Goal: Task Accomplishment & Management: Complete application form

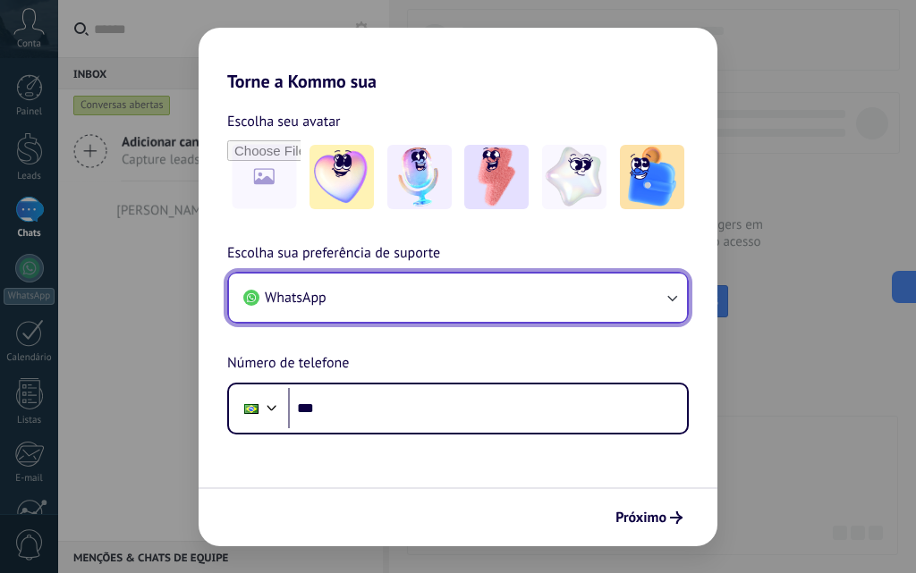
click at [669, 295] on icon "button" at bounding box center [672, 298] width 18 height 18
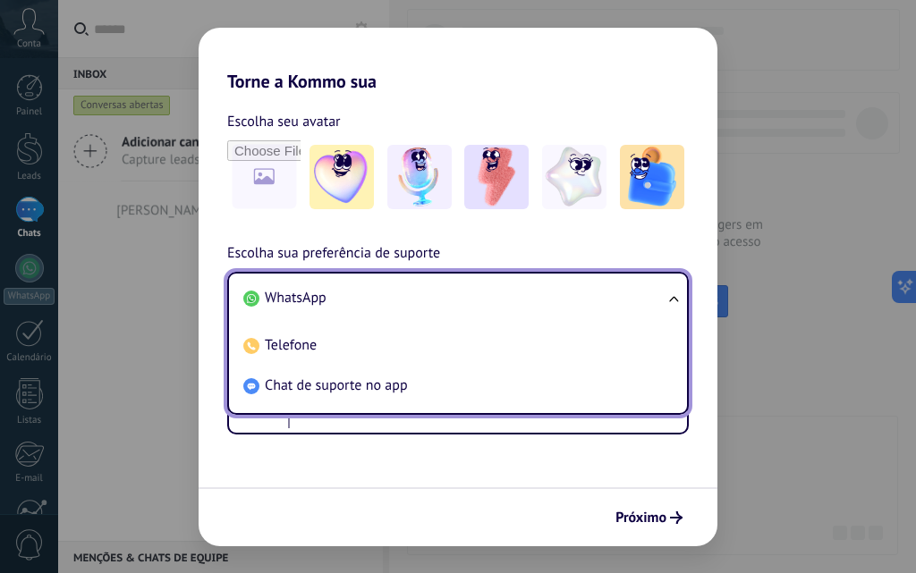
click at [674, 297] on ul "WhatsApp Telefone Chat de suporte no app" at bounding box center [458, 343] width 462 height 143
click at [282, 296] on span "WhatsApp" at bounding box center [296, 298] width 62 height 18
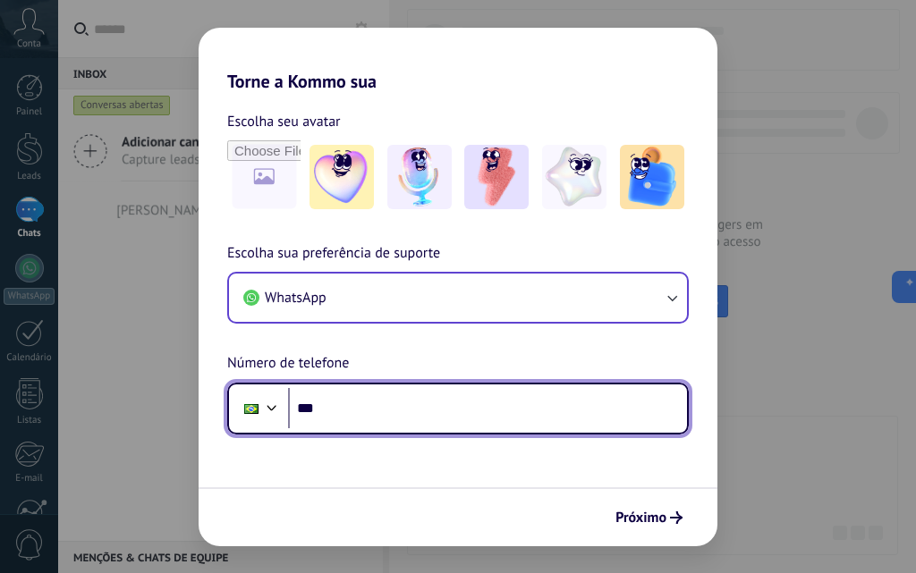
click at [357, 405] on input "***" at bounding box center [487, 408] width 399 height 41
type input "**********"
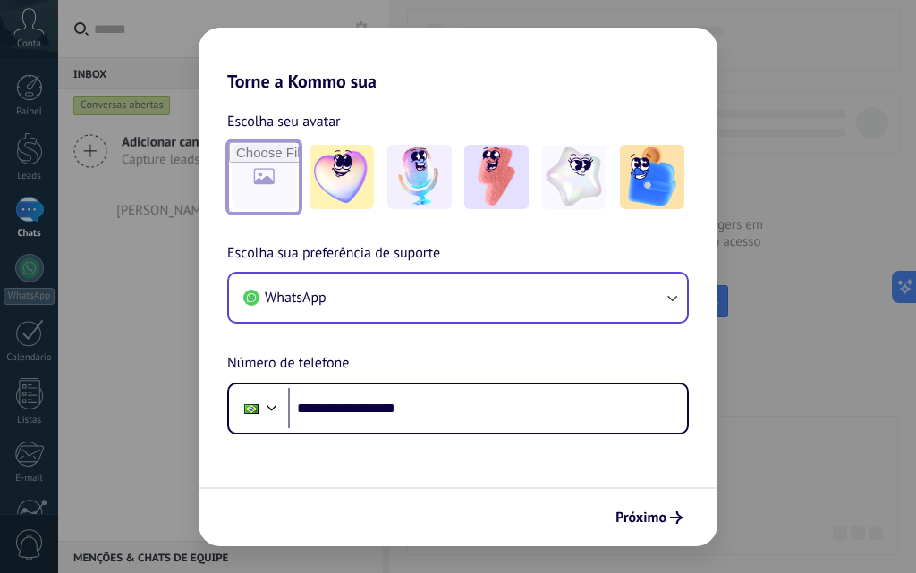
click at [270, 174] on input "file" at bounding box center [264, 177] width 70 height 70
type input "**********"
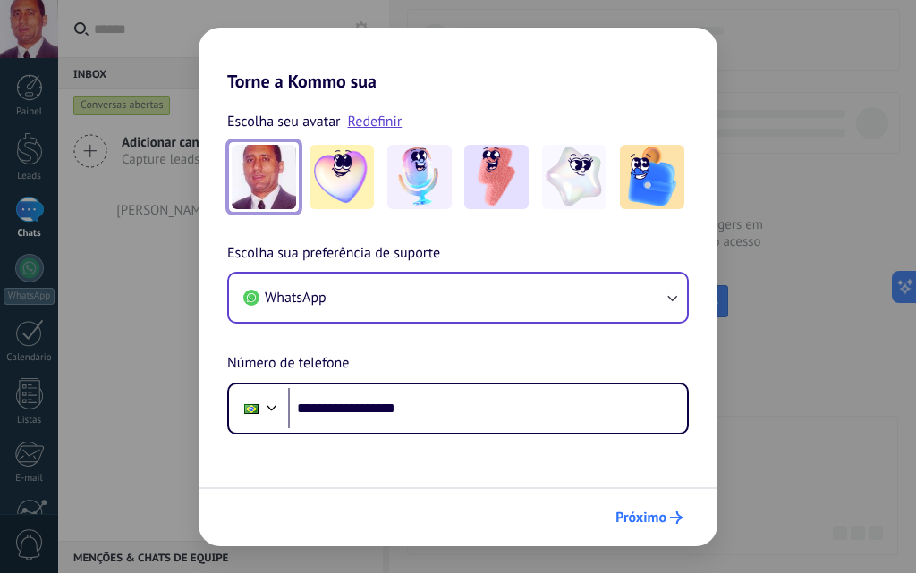
click at [640, 516] on span "Próximo" at bounding box center [640, 518] width 51 height 13
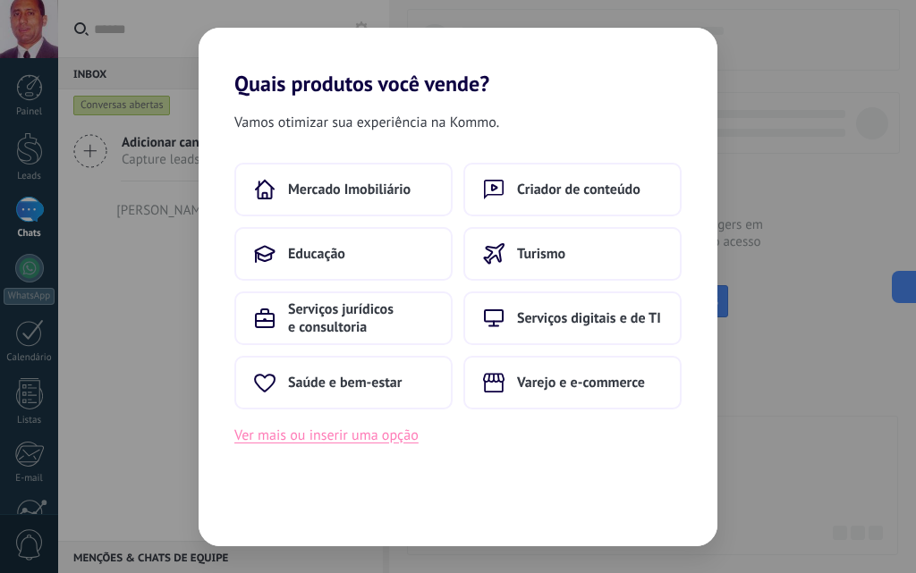
click at [346, 433] on button "Ver mais ou inserir uma opção" at bounding box center [326, 435] width 184 height 23
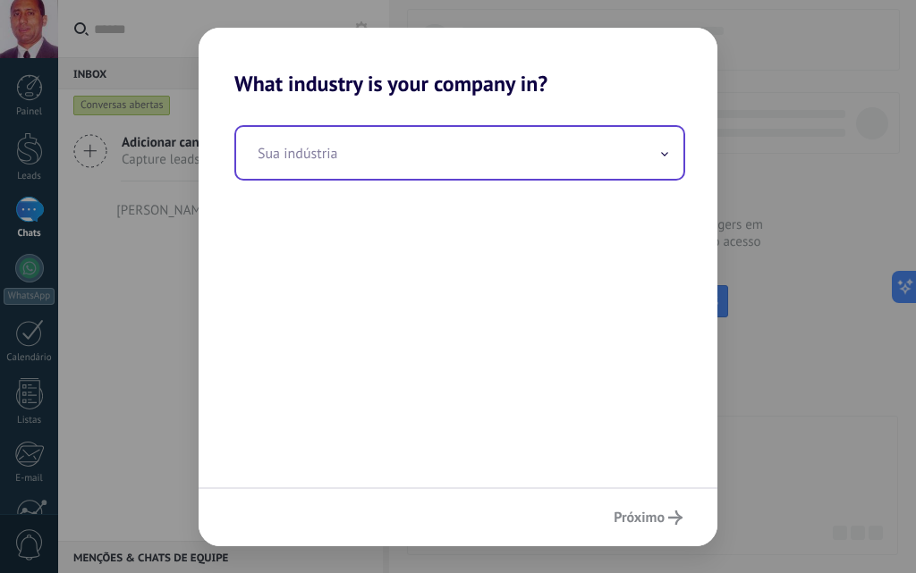
click at [666, 148] on span at bounding box center [664, 152] width 9 height 17
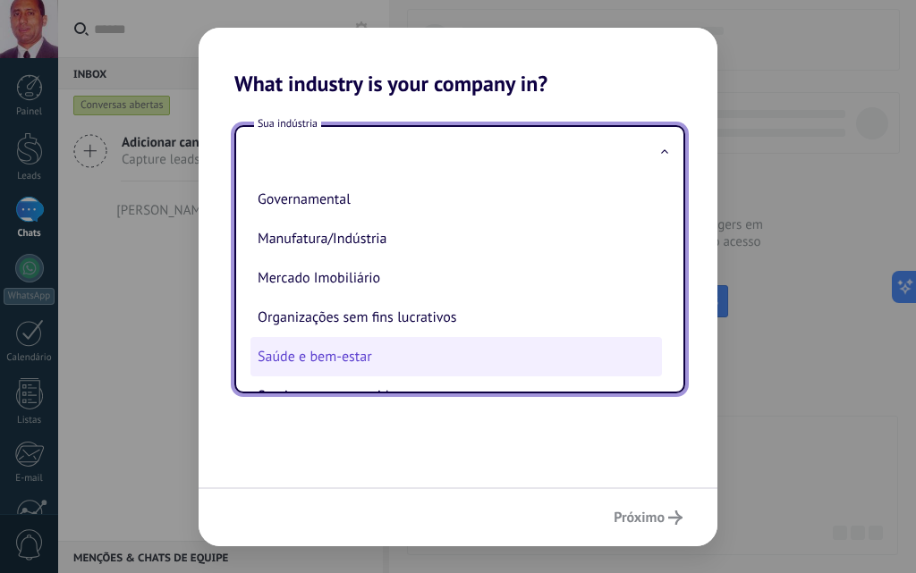
scroll to position [116, 0]
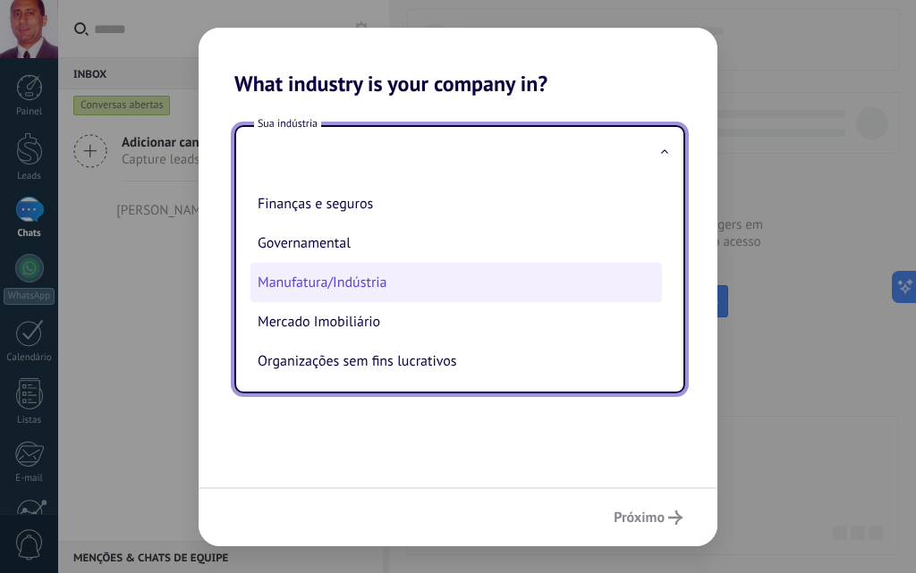
click at [386, 279] on li "Manufatura/Indústria" at bounding box center [455, 282] width 411 height 39
type input "**********"
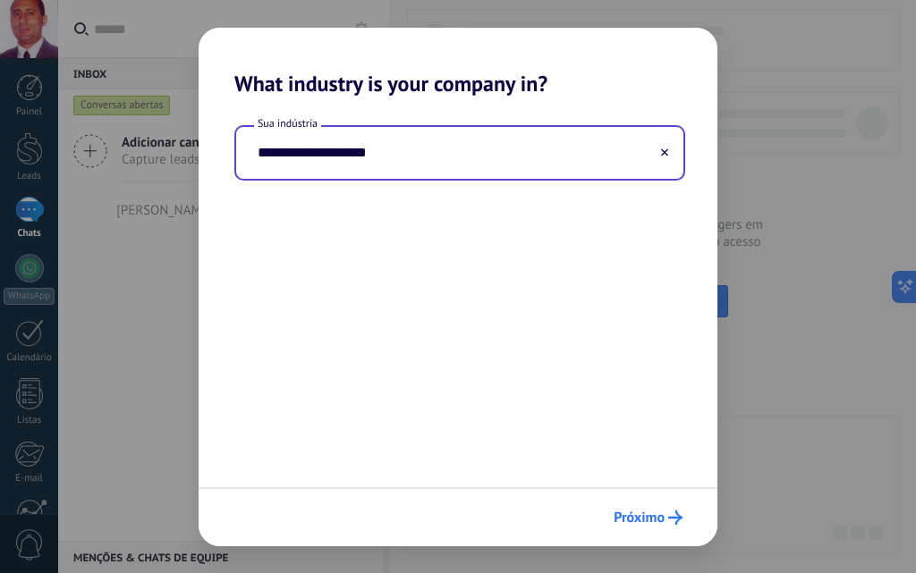
click at [650, 522] on span "Próximo" at bounding box center [639, 518] width 51 height 13
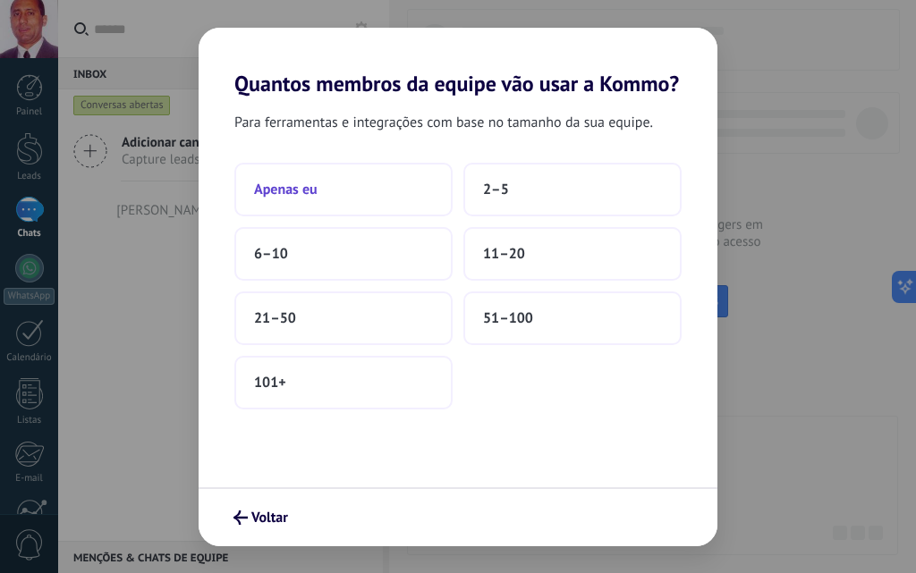
click at [296, 193] on span "Apenas eu" at bounding box center [286, 190] width 64 height 18
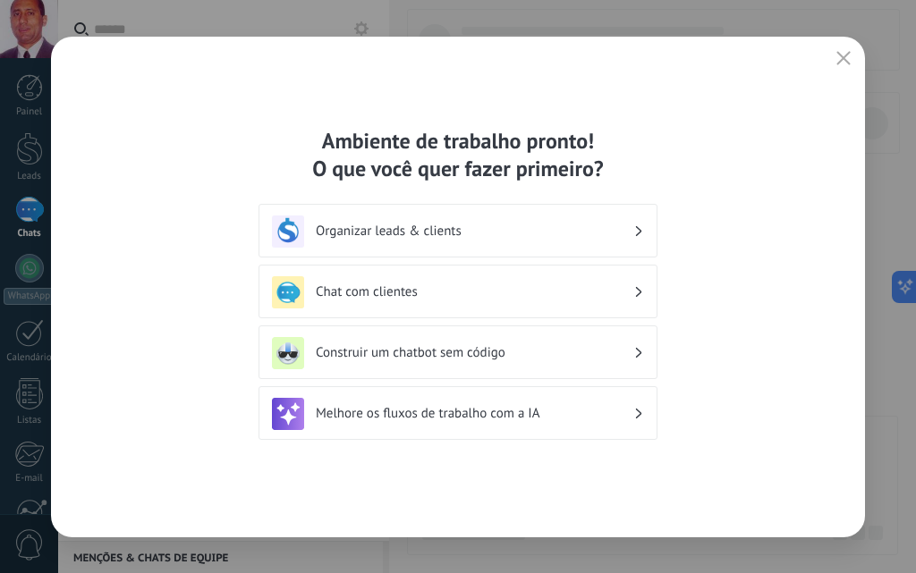
click at [437, 232] on h3 "Organizar leads & clients" at bounding box center [475, 231] width 318 height 17
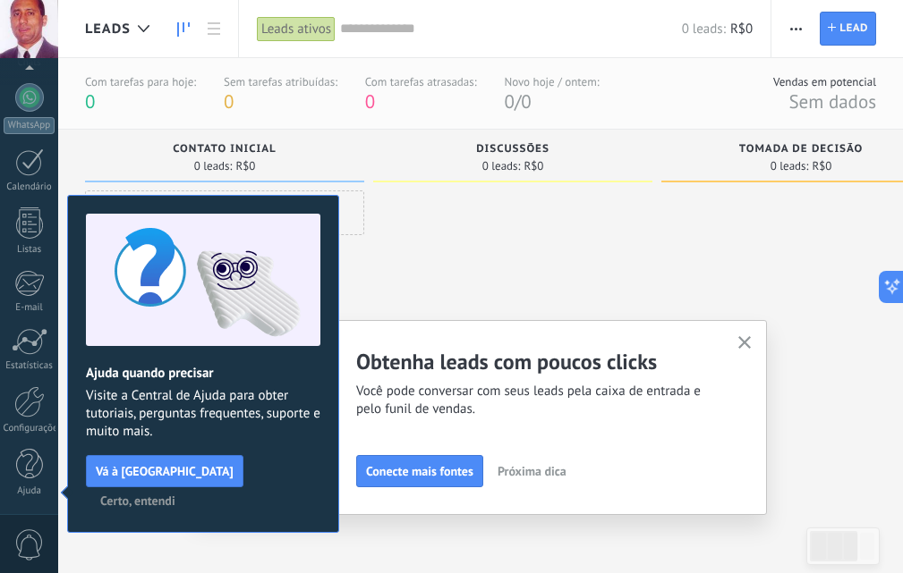
click at [122, 479] on button "Vá à [GEOGRAPHIC_DATA]" at bounding box center [164, 471] width 157 height 32
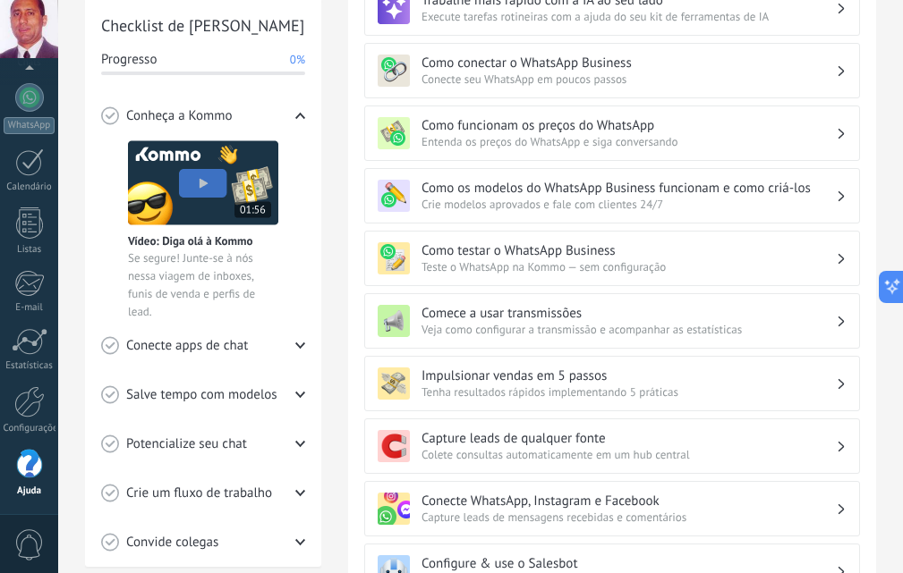
scroll to position [268, 0]
click at [301, 391] on icon at bounding box center [300, 394] width 10 height 10
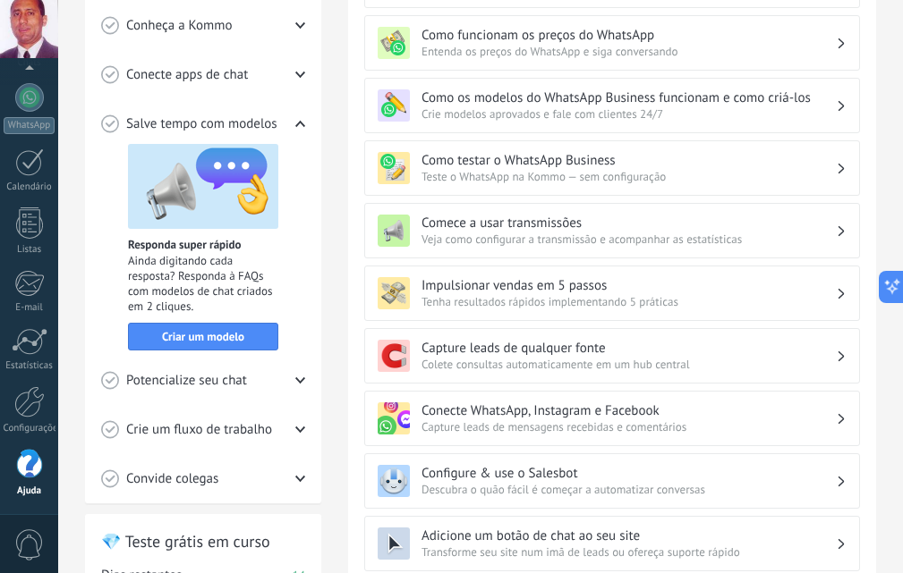
scroll to position [447, 0]
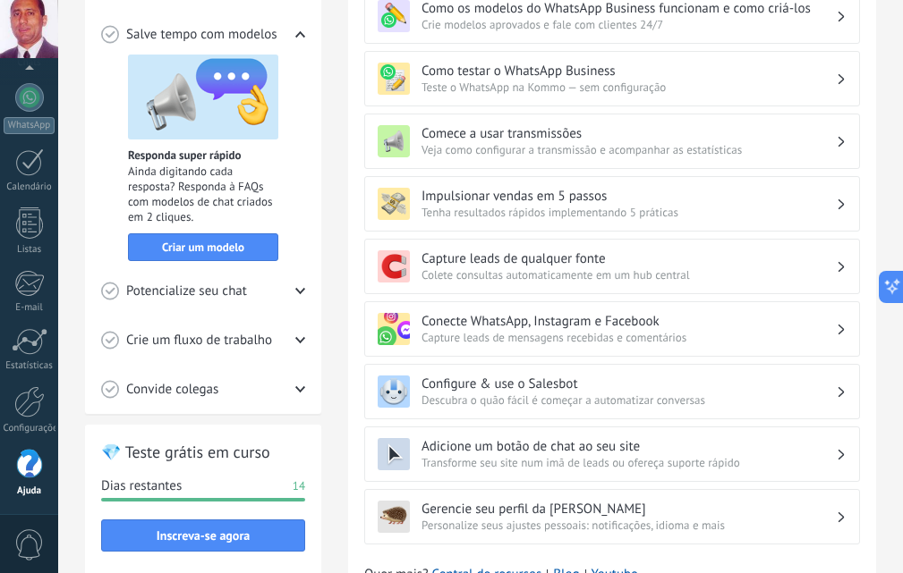
click at [301, 292] on use at bounding box center [300, 291] width 10 height 6
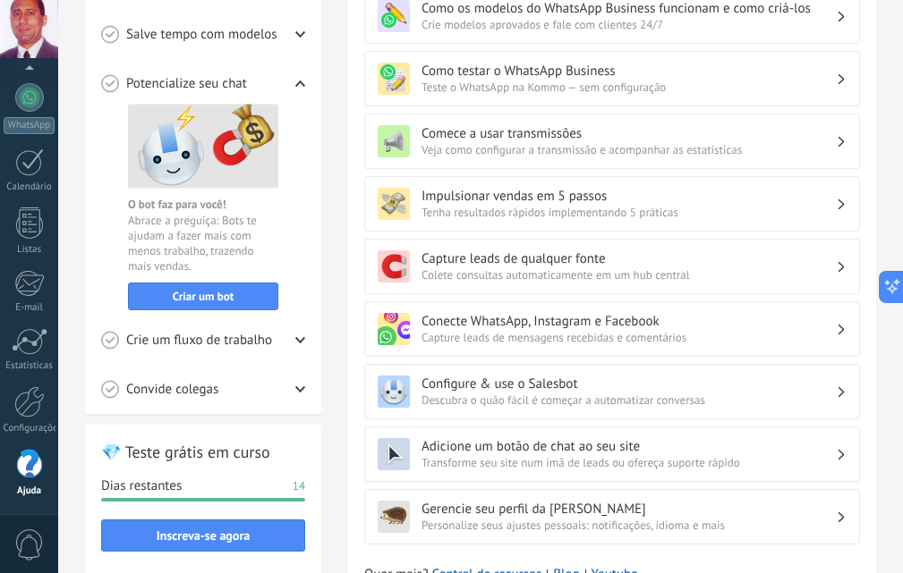
click at [294, 337] on div "Crie um fluxo de trabalho" at bounding box center [203, 340] width 204 height 49
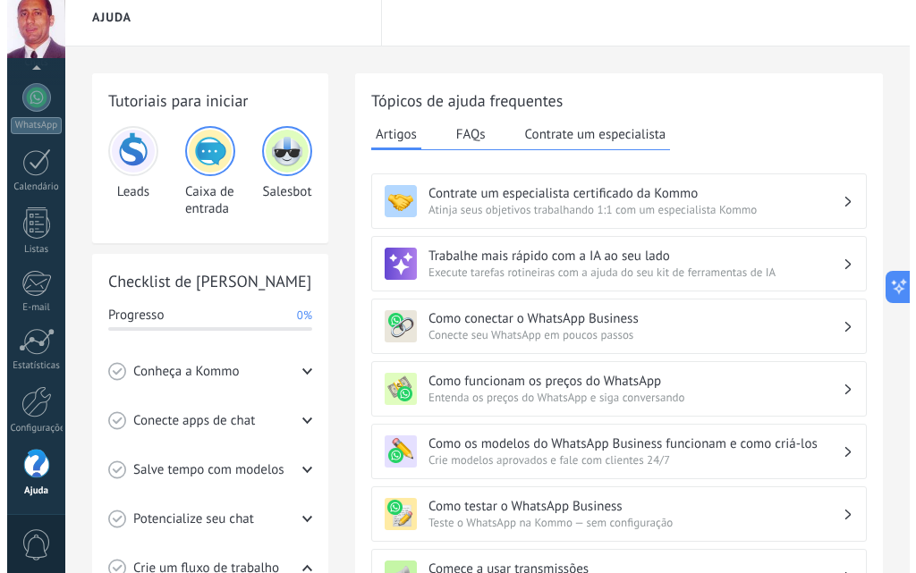
scroll to position [0, 0]
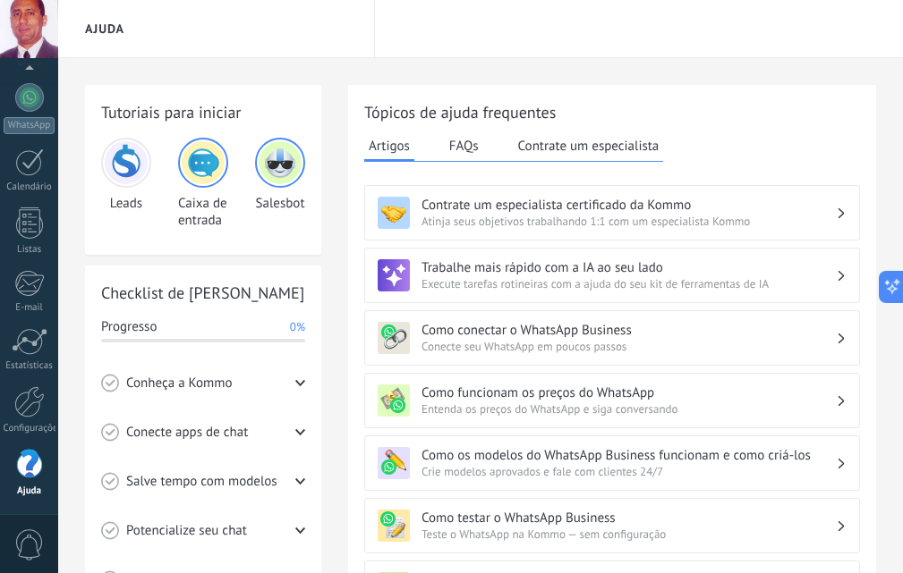
click at [125, 161] on img at bounding box center [126, 162] width 43 height 43
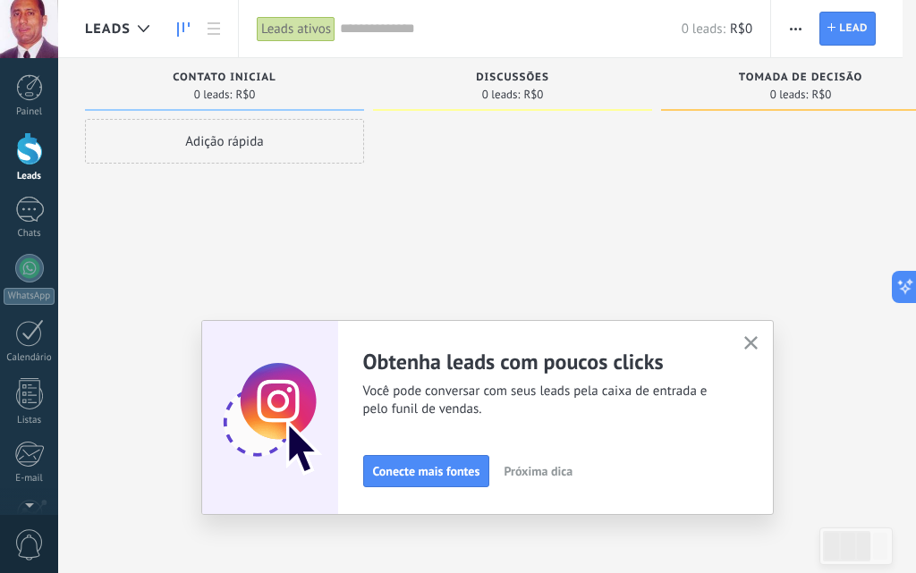
scroll to position [3, 0]
click at [31, 545] on span "0" at bounding box center [29, 545] width 30 height 31
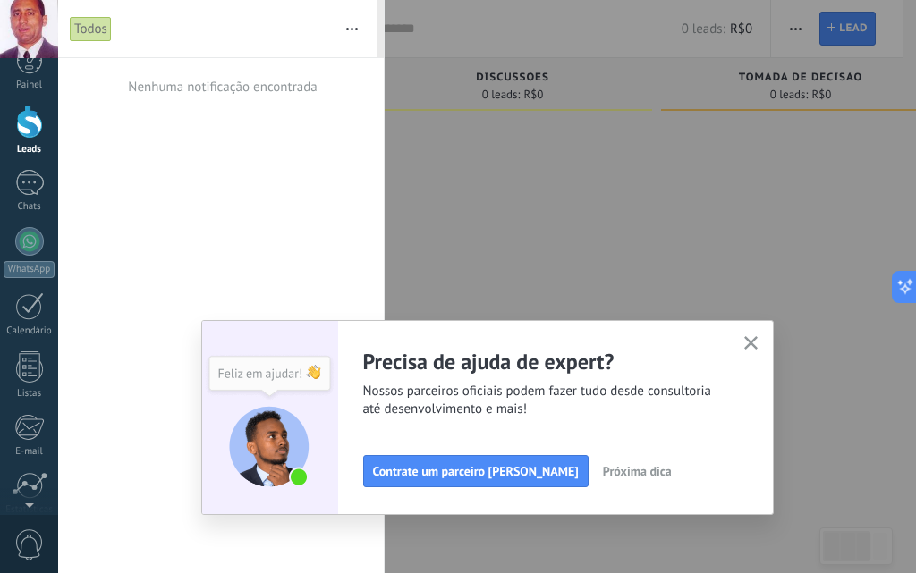
scroll to position [0, 0]
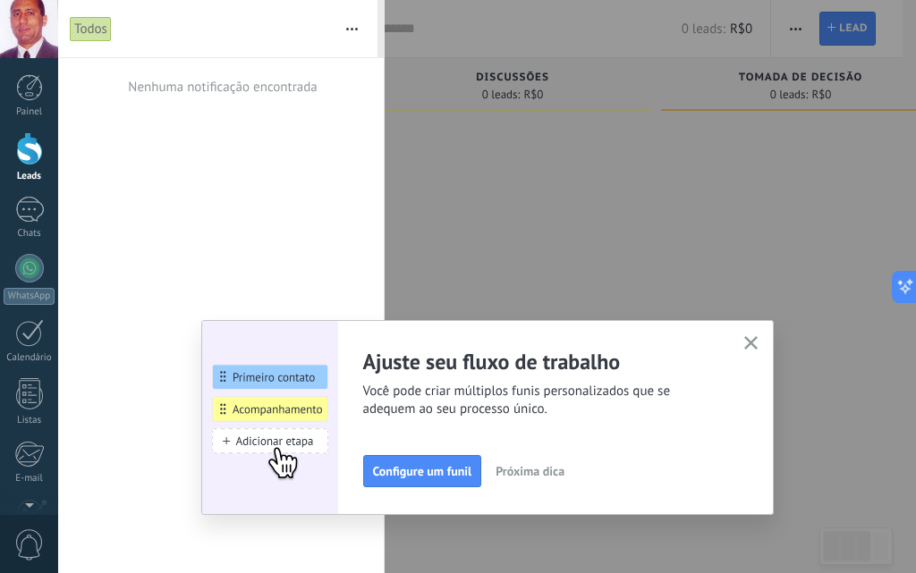
click at [751, 343] on use "button" at bounding box center [750, 342] width 13 height 13
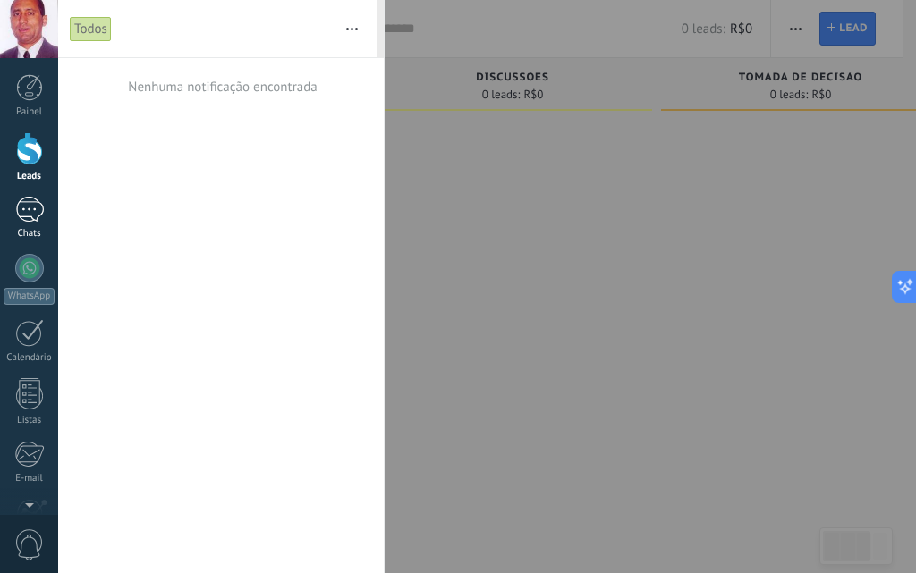
click at [37, 208] on div at bounding box center [29, 210] width 29 height 26
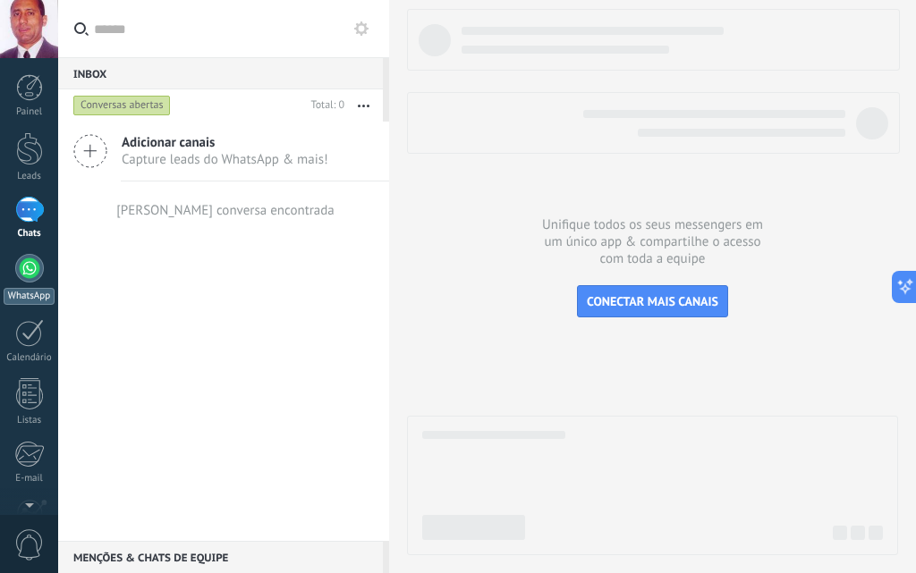
click at [30, 266] on div at bounding box center [29, 268] width 29 height 29
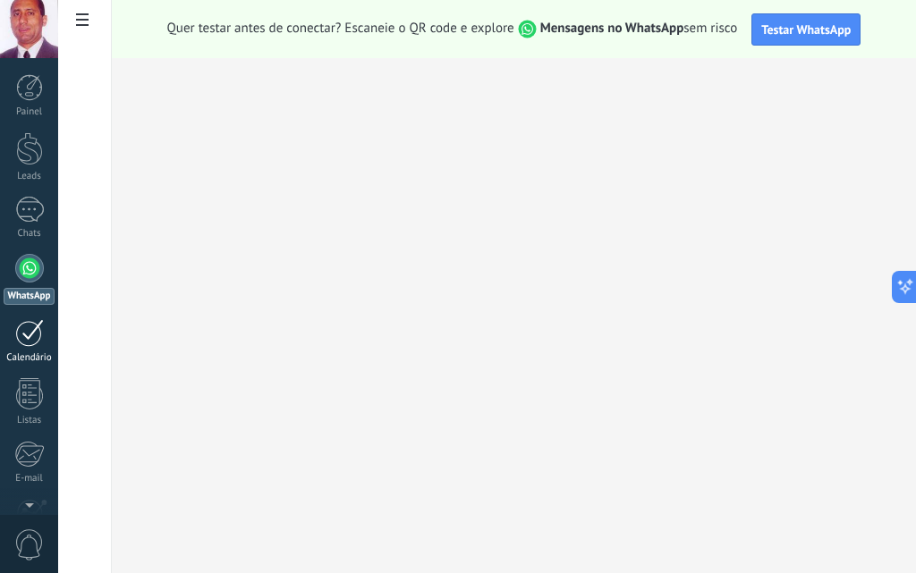
click at [19, 334] on div at bounding box center [29, 333] width 29 height 28
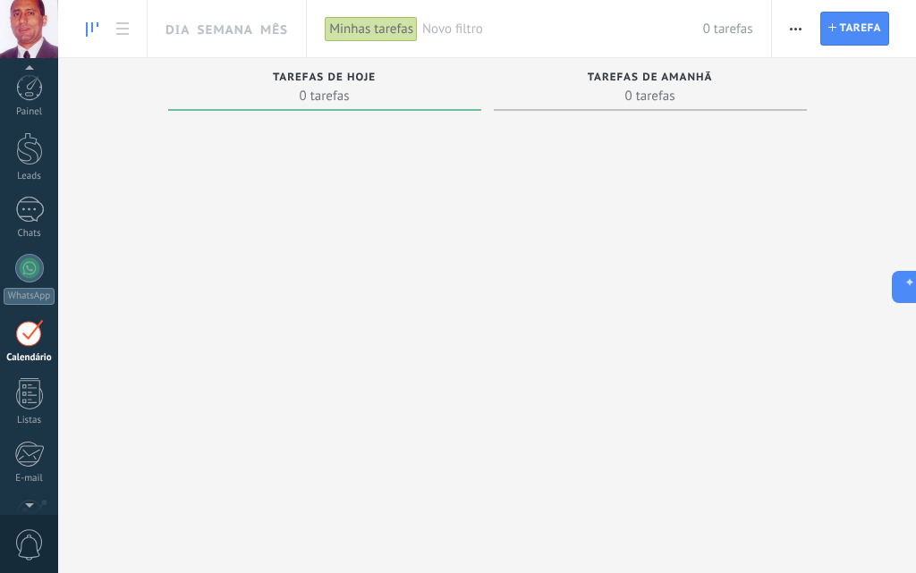
scroll to position [52, 0]
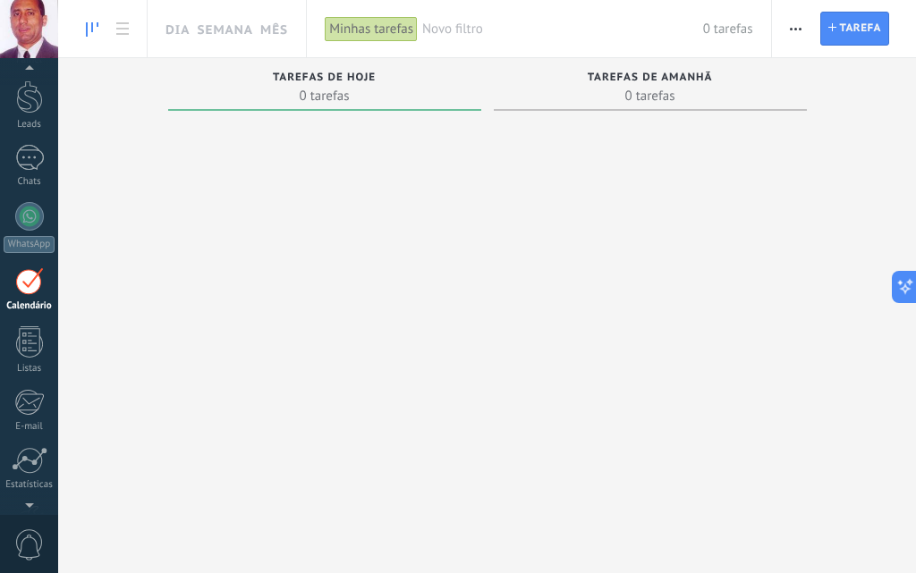
click at [316, 100] on span "0 tarefas" at bounding box center [324, 96] width 295 height 18
click at [316, 98] on span "0 tarefas" at bounding box center [324, 96] width 295 height 18
click at [318, 129] on div at bounding box center [324, 323] width 313 height 411
click at [852, 28] on span "Tarefa" at bounding box center [860, 29] width 41 height 32
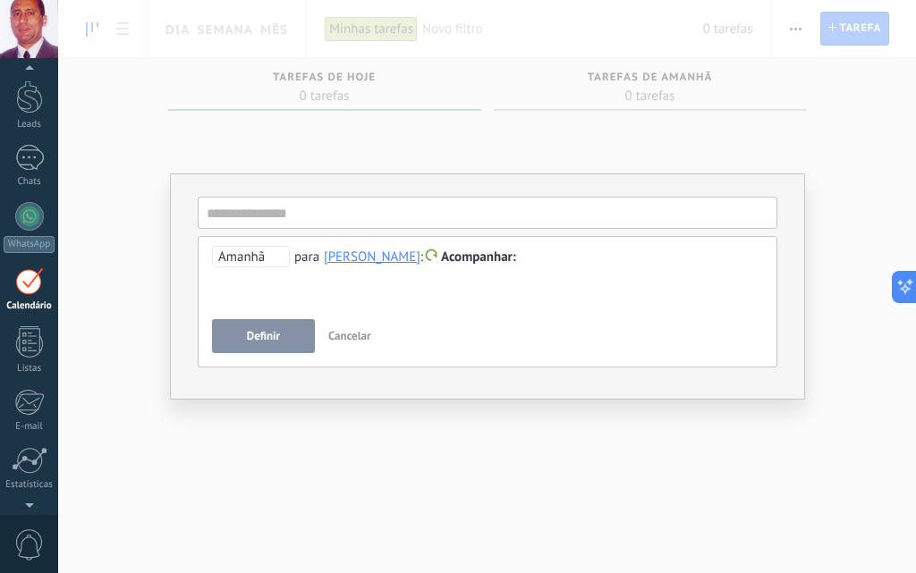
click at [726, 350] on div "Definir Cancelar" at bounding box center [487, 336] width 551 height 34
click at [339, 337] on span "Cancelar" at bounding box center [349, 335] width 43 height 15
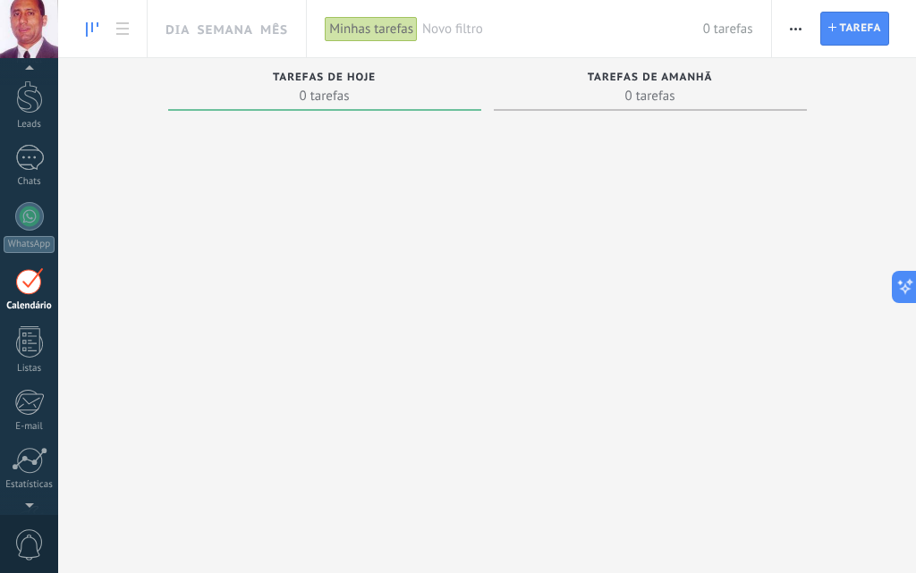
click at [667, 458] on div at bounding box center [650, 323] width 313 height 411
click at [331, 89] on span "0 tarefas" at bounding box center [324, 96] width 295 height 18
click at [388, 21] on div "Minhas tarefas" at bounding box center [371, 29] width 93 height 26
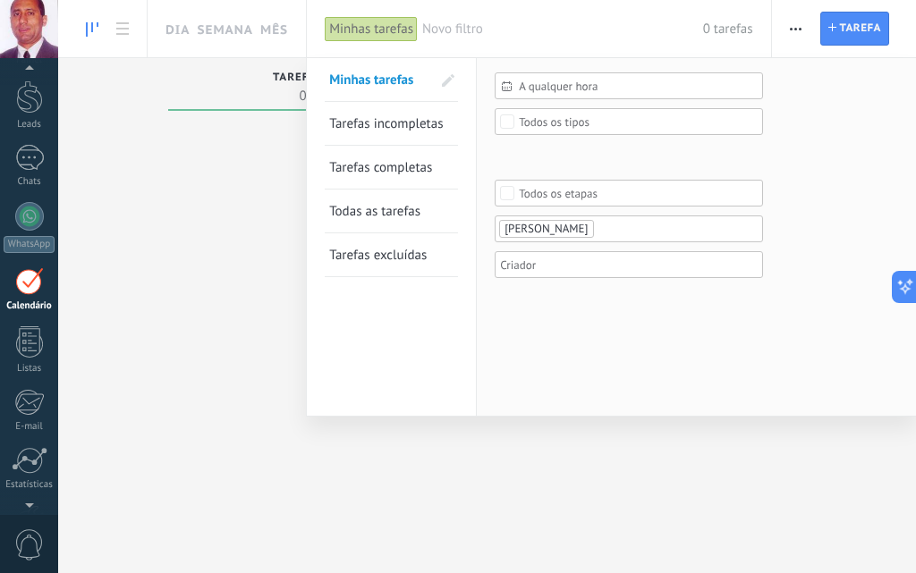
click at [377, 81] on span "Minhas tarefas" at bounding box center [371, 80] width 84 height 17
click at [259, 222] on div at bounding box center [458, 286] width 916 height 573
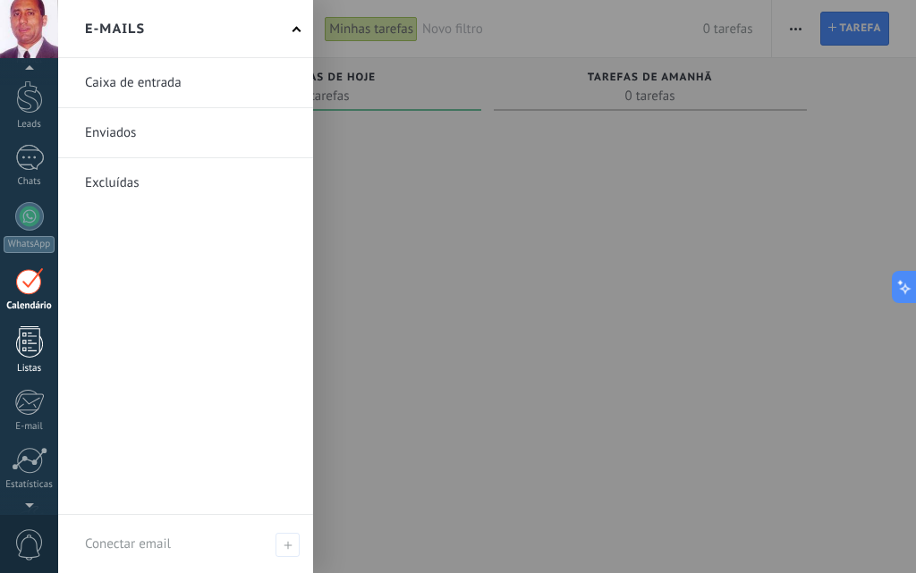
click at [22, 339] on div at bounding box center [29, 341] width 27 height 31
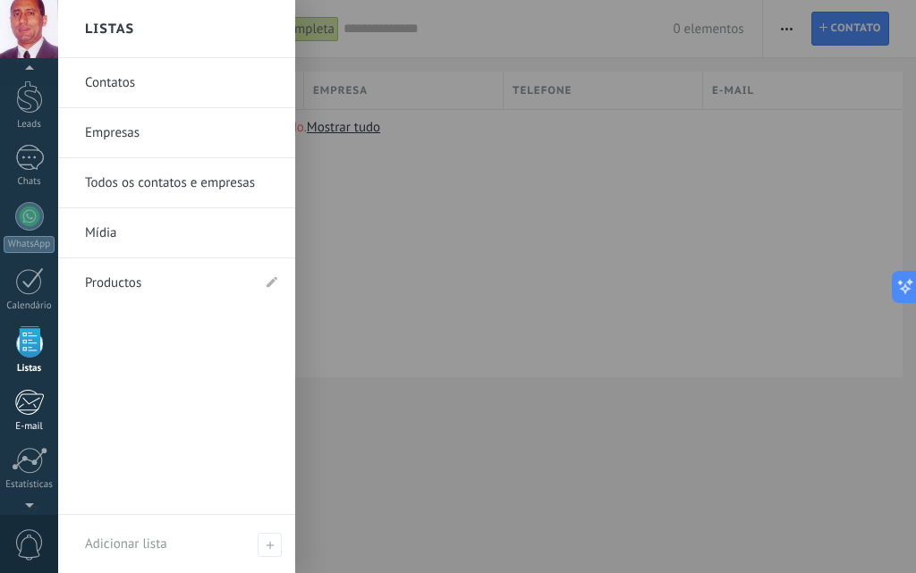
click at [41, 403] on div at bounding box center [29, 402] width 30 height 27
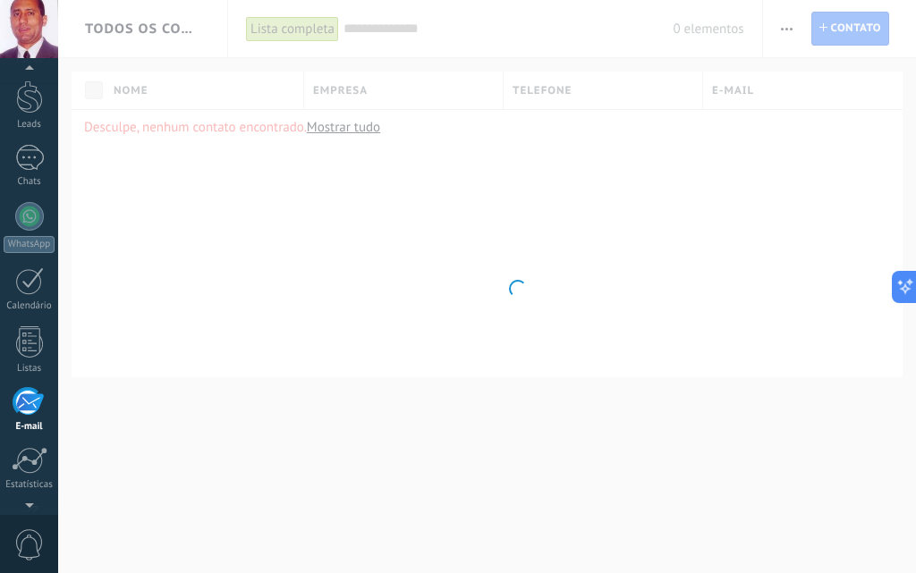
scroll to position [171, 0]
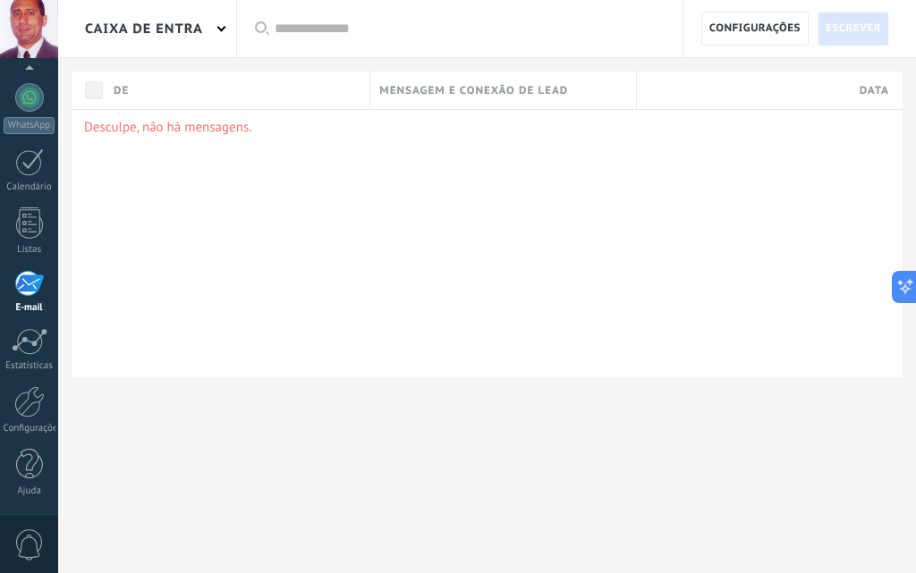
click at [843, 25] on span "Escrever" at bounding box center [853, 29] width 55 height 32
click at [542, 359] on div "Desculpe, não há mensagens." at bounding box center [487, 243] width 831 height 268
click at [223, 27] on span at bounding box center [220, 27] width 9 height 9
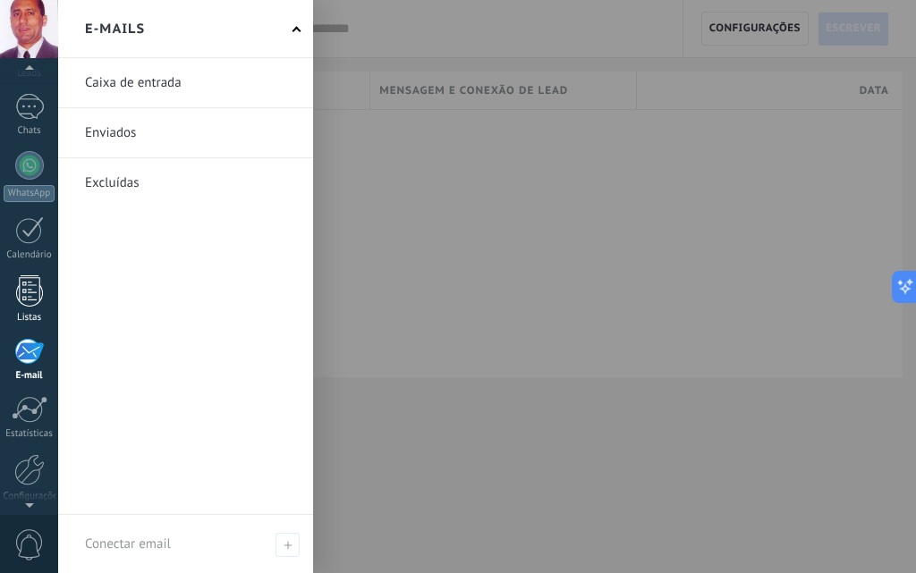
scroll to position [0, 0]
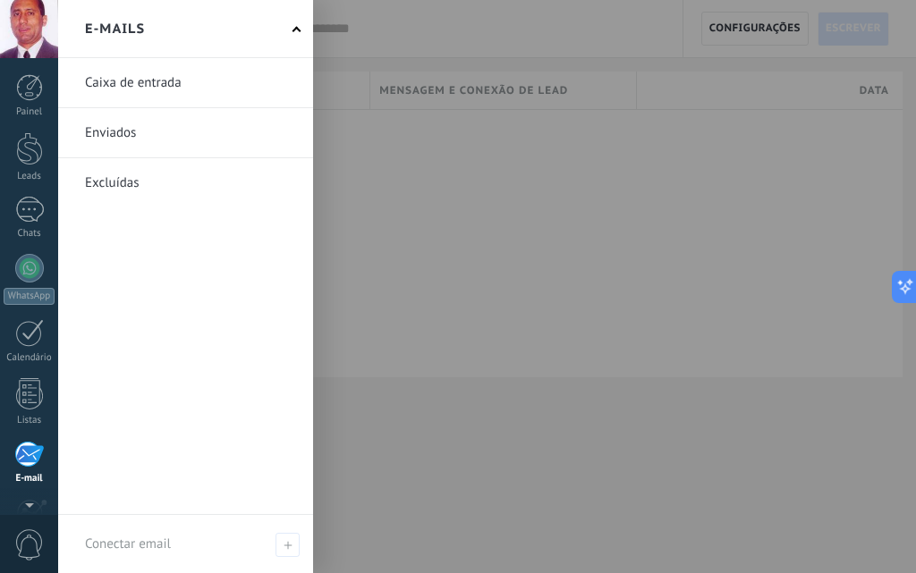
click at [37, 34] on div at bounding box center [29, 29] width 58 height 58
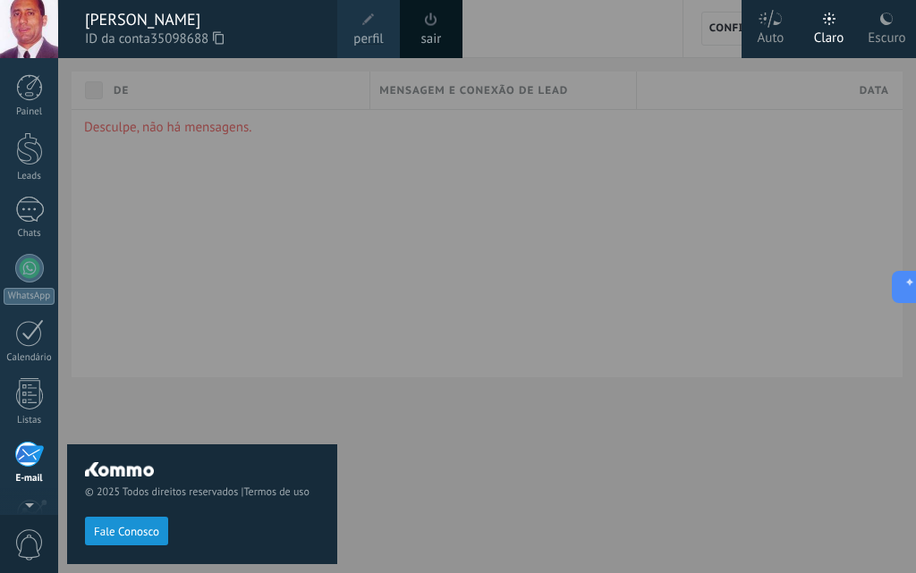
click at [502, 349] on div at bounding box center [516, 286] width 916 height 573
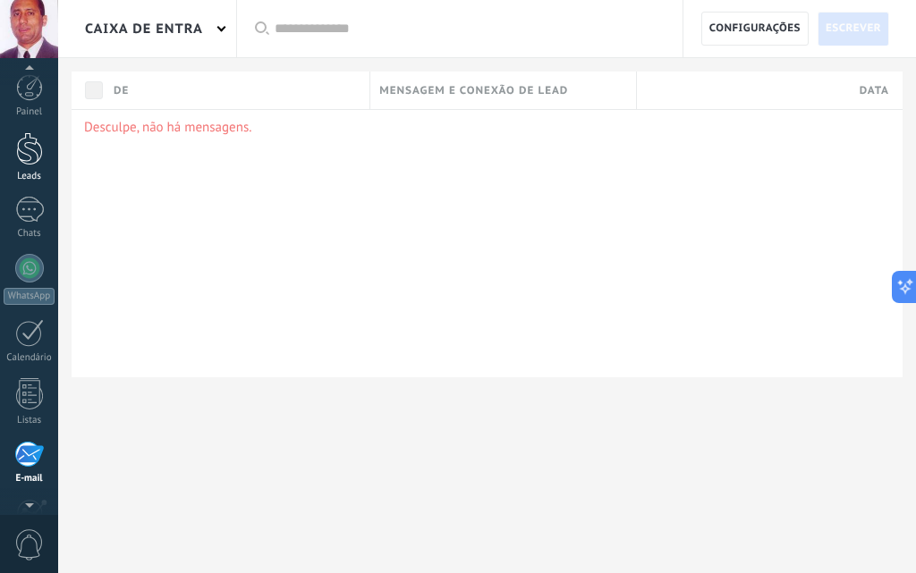
click at [33, 142] on div at bounding box center [29, 148] width 27 height 33
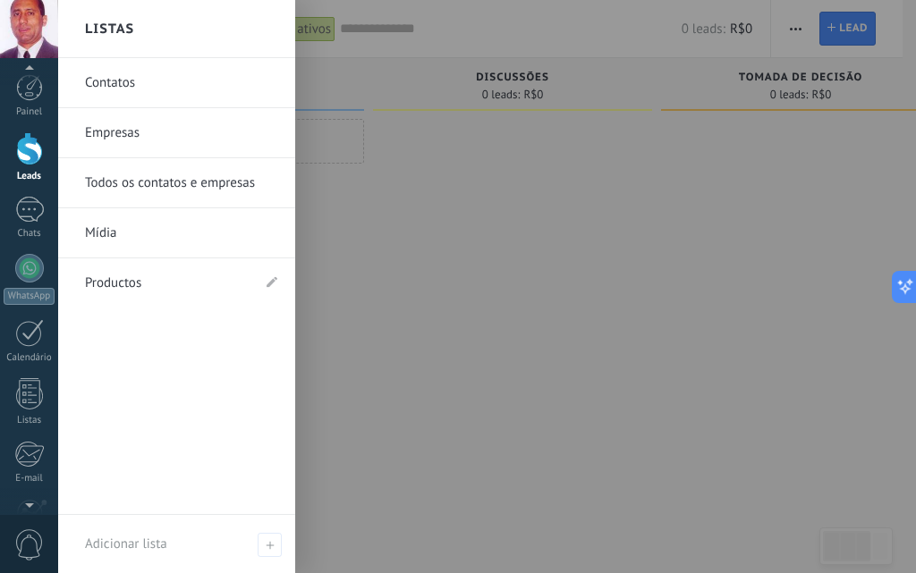
click at [123, 82] on link "Contatos" at bounding box center [181, 83] width 192 height 50
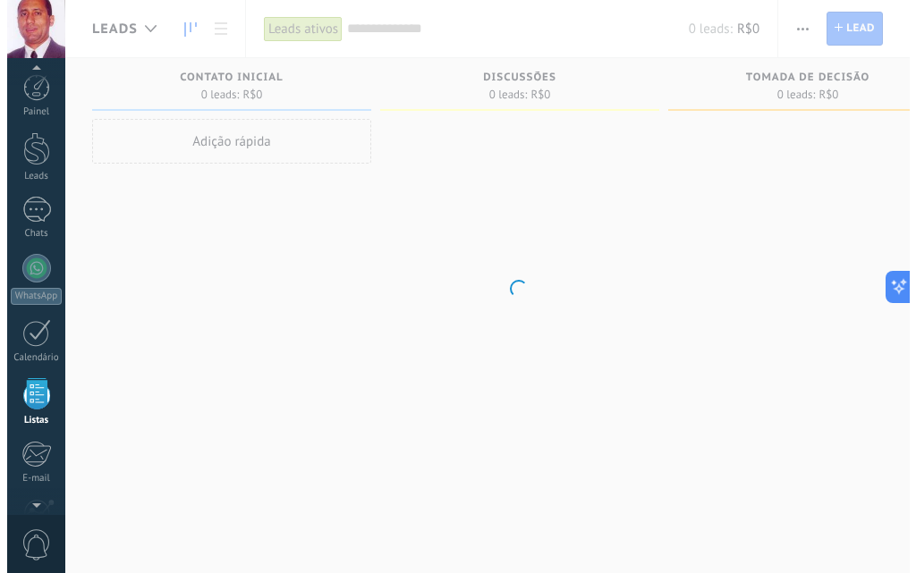
scroll to position [111, 0]
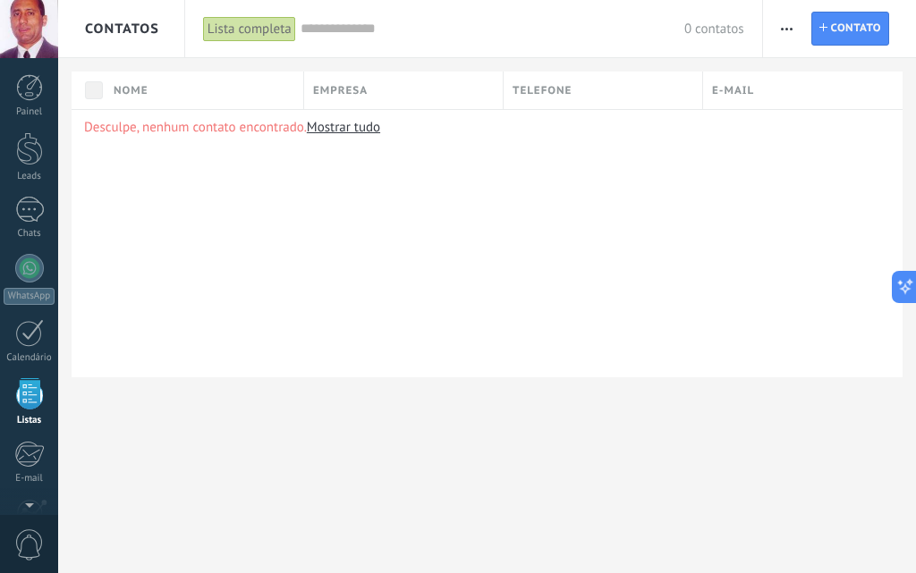
scroll to position [111, 0]
